Goal: Contribute content: Add original content to the website for others to see

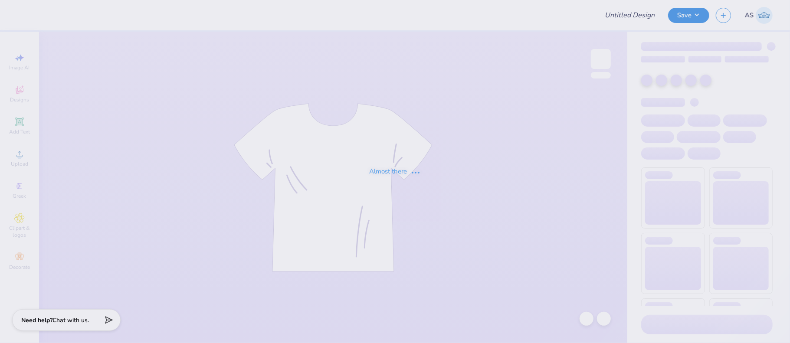
type input "wayside zip up"
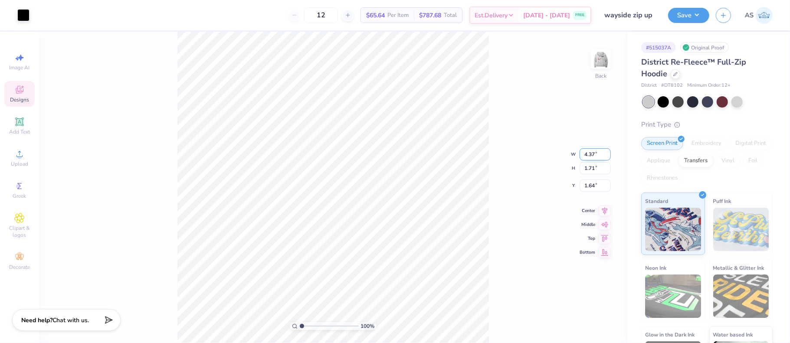
click at [583, 154] on input "4.37" at bounding box center [595, 154] width 31 height 12
type input "7"
type input "4.00"
type input "1.56"
drag, startPoint x: 585, startPoint y: 180, endPoint x: 595, endPoint y: 180, distance: 9.6
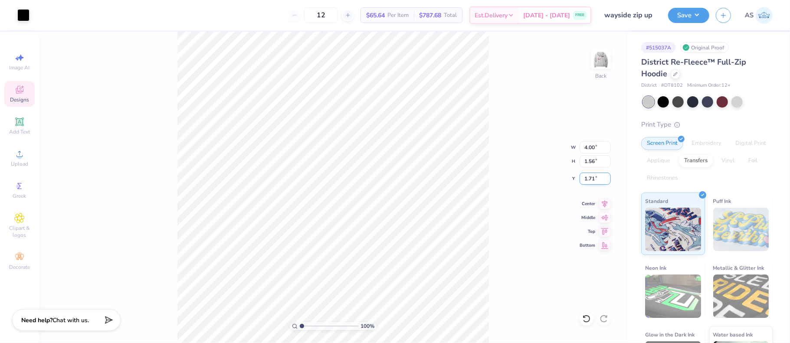
click at [595, 180] on input "1.71" at bounding box center [595, 179] width 31 height 12
type input "3.00"
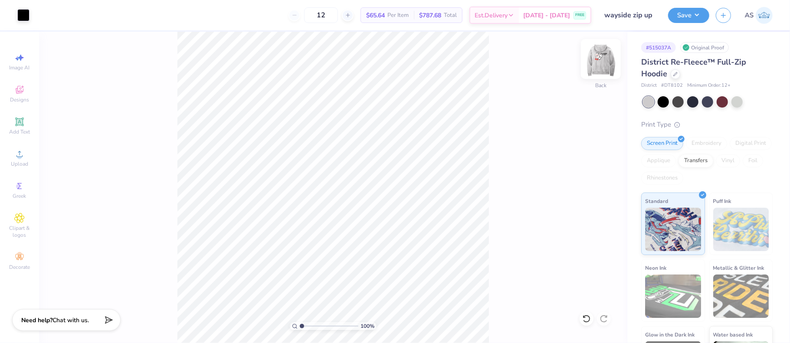
click at [596, 64] on img at bounding box center [601, 59] width 35 height 35
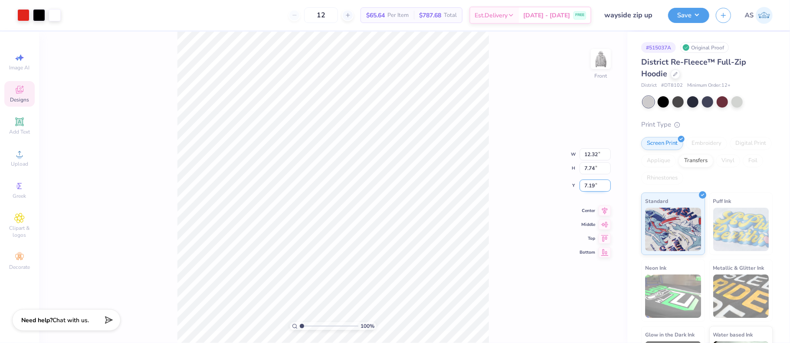
drag, startPoint x: 583, startPoint y: 184, endPoint x: 596, endPoint y: 184, distance: 12.6
click at [596, 184] on input "7.19" at bounding box center [595, 186] width 31 height 12
click at [587, 179] on input "6.00" at bounding box center [595, 179] width 31 height 12
type input "7.00"
drag, startPoint x: 585, startPoint y: 147, endPoint x: 598, endPoint y: 145, distance: 12.7
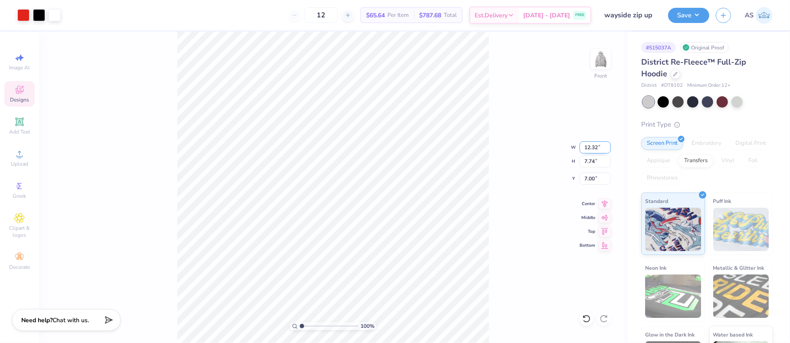
click at [598, 145] on input "12.32" at bounding box center [595, 147] width 31 height 12
type input "12.50"
type input "7.85"
drag, startPoint x: 594, startPoint y: 177, endPoint x: 583, endPoint y: 177, distance: 10.8
click at [583, 177] on input "6.94" at bounding box center [595, 179] width 31 height 12
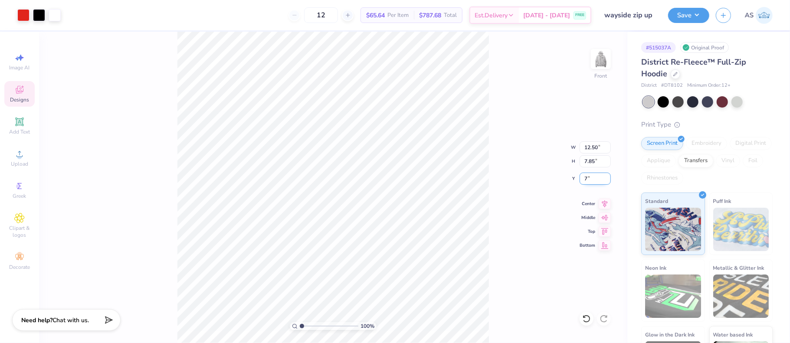
type input "7.00"
click at [690, 16] on button "Save" at bounding box center [688, 14] width 41 height 15
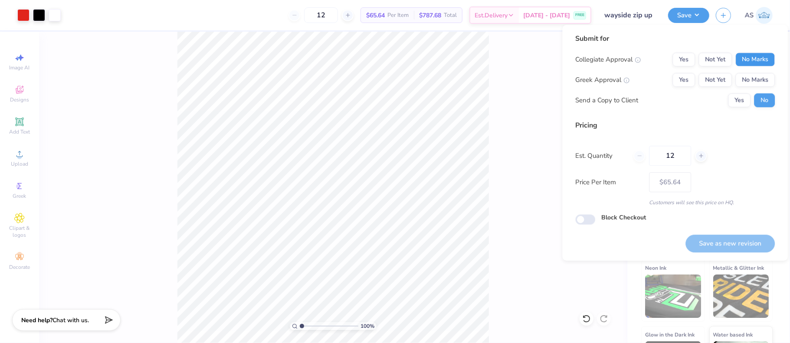
click at [750, 56] on button "No Marks" at bounding box center [755, 60] width 39 height 14
click at [754, 78] on button "No Marks" at bounding box center [755, 80] width 39 height 14
click at [723, 244] on button "Save as new revision" at bounding box center [730, 244] width 89 height 18
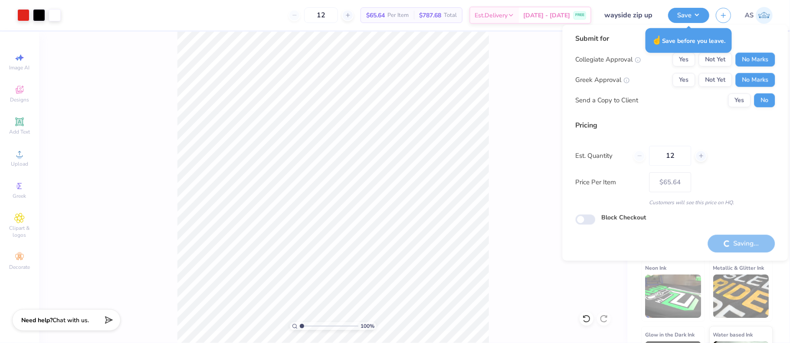
type input "– –"
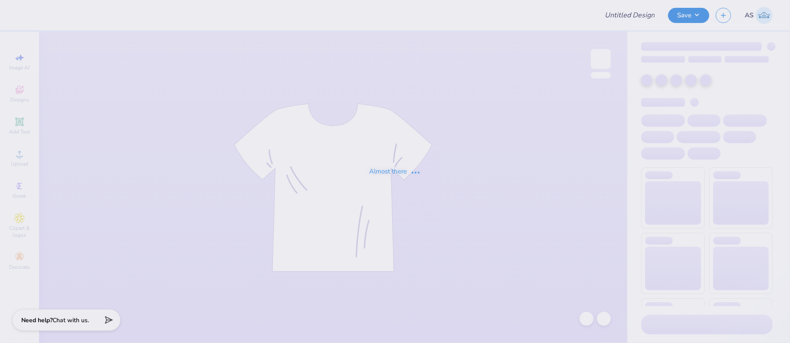
type input "wayside crew neck"
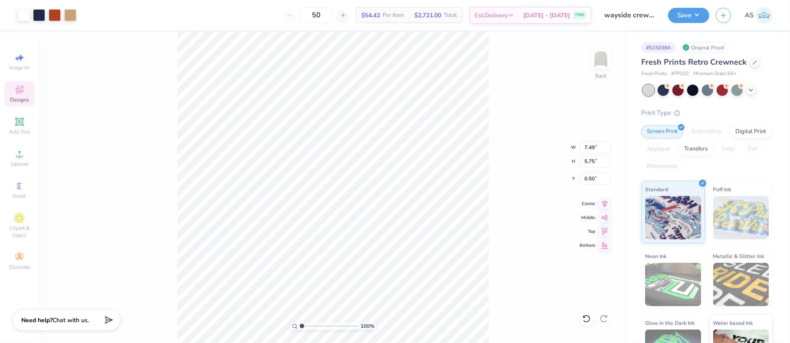
type input "0.50"
drag, startPoint x: 584, startPoint y: 149, endPoint x: 593, endPoint y: 148, distance: 8.8
click at [595, 148] on input "7.49" at bounding box center [595, 147] width 31 height 12
type input "10.00"
type input "7.67"
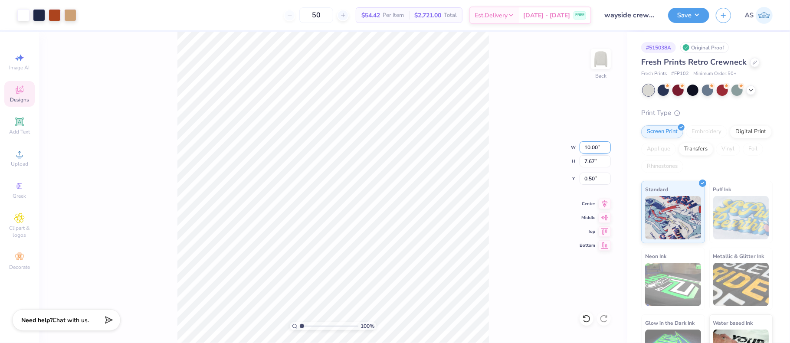
click at [589, 146] on input "10.00" at bounding box center [595, 147] width 31 height 12
type input "8.00"
type input "6.14"
click at [589, 175] on input "1.27" at bounding box center [595, 179] width 31 height 12
type input "7"
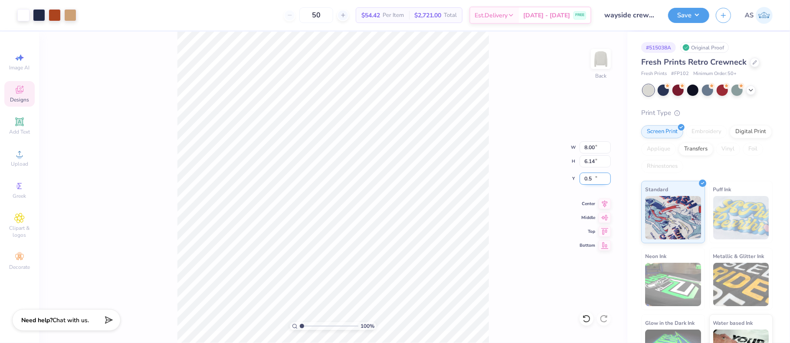
type input "0.50"
click at [691, 19] on button "Save" at bounding box center [688, 14] width 41 height 15
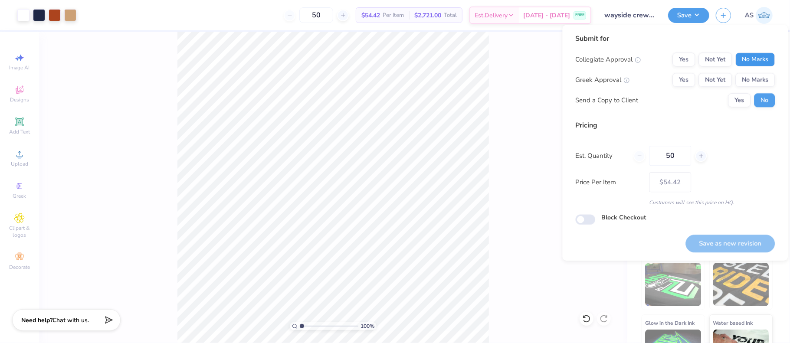
click at [752, 55] on button "No Marks" at bounding box center [755, 60] width 39 height 14
click at [753, 83] on button "No Marks" at bounding box center [755, 80] width 39 height 14
click at [733, 237] on button "Save as new revision" at bounding box center [730, 244] width 89 height 18
type input "– –"
